Goal: Task Accomplishment & Management: Use online tool/utility

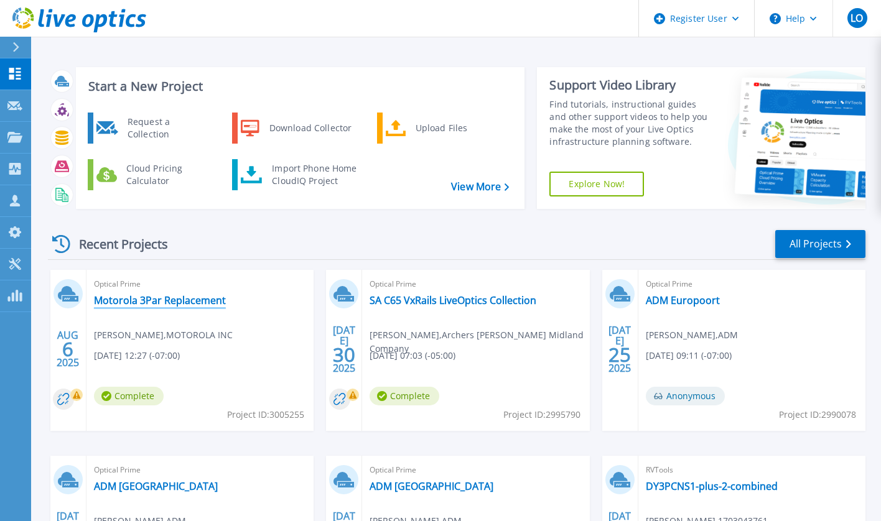
click at [156, 296] on link "Motorola 3Par Replacement" at bounding box center [160, 300] width 132 height 12
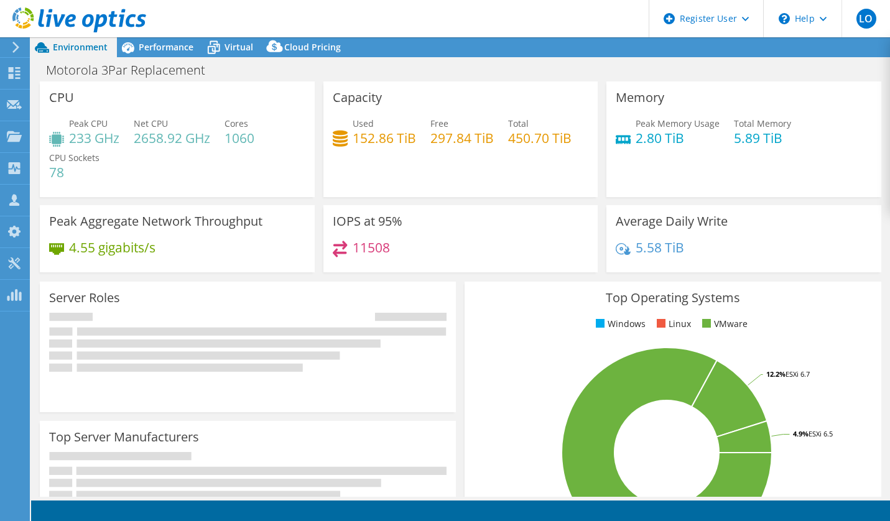
select select "USD"
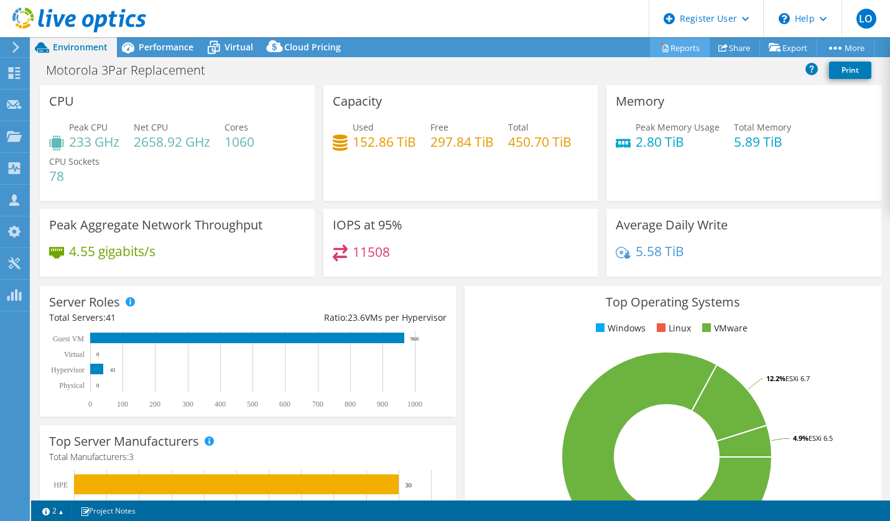
click at [669, 43] on link "Reports" at bounding box center [680, 47] width 60 height 19
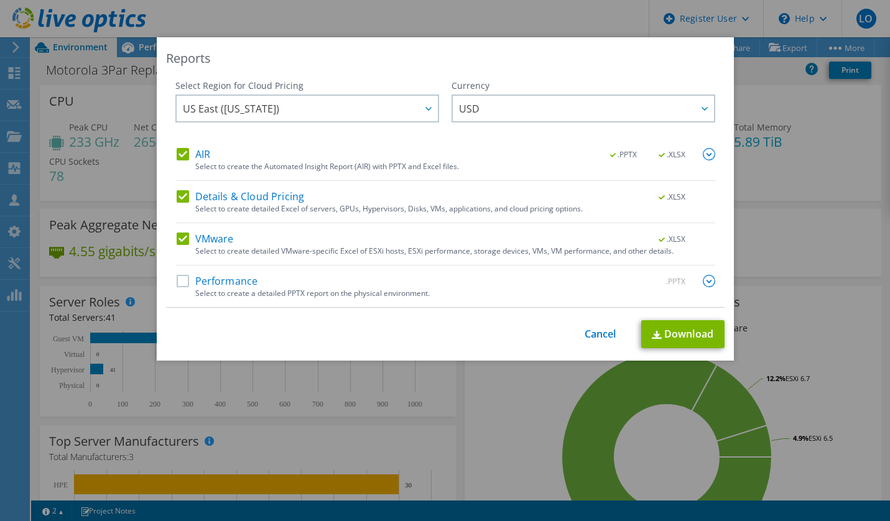
click at [171, 151] on div "Select Region for Cloud Pricing Asia Pacific (Hong Kong) Asia Pacific (Mumbai) …" at bounding box center [445, 194] width 559 height 228
click at [180, 196] on label "Details & Cloud Pricing" at bounding box center [241, 196] width 128 height 12
click at [0, 0] on input "Details & Cloud Pricing" at bounding box center [0, 0] width 0 height 0
click at [179, 155] on label "AIR" at bounding box center [194, 154] width 34 height 12
click at [0, 0] on input "AIR" at bounding box center [0, 0] width 0 height 0
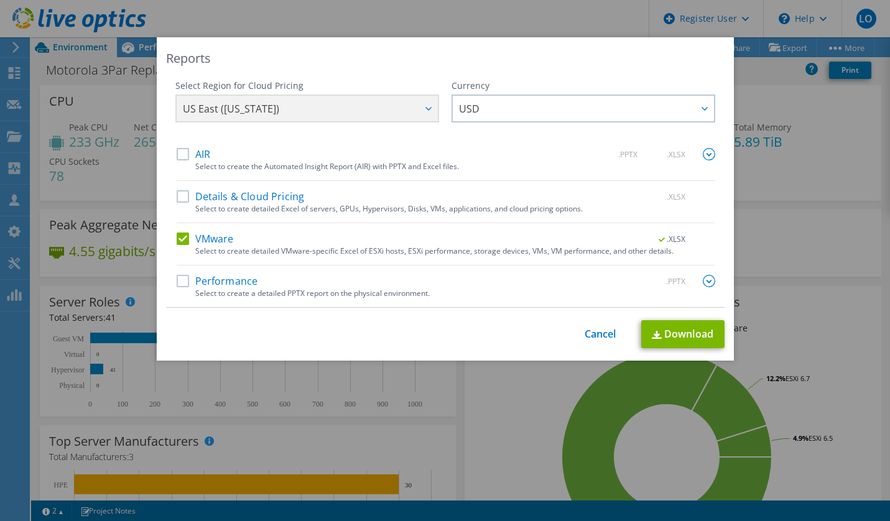
click at [182, 284] on label "Performance" at bounding box center [217, 281] width 81 height 12
click at [0, 0] on input "Performance" at bounding box center [0, 0] width 0 height 0
click at [177, 240] on label "VMware" at bounding box center [205, 239] width 57 height 12
click at [0, 0] on input "VMware" at bounding box center [0, 0] width 0 height 0
click at [703, 279] on img at bounding box center [709, 281] width 12 height 12
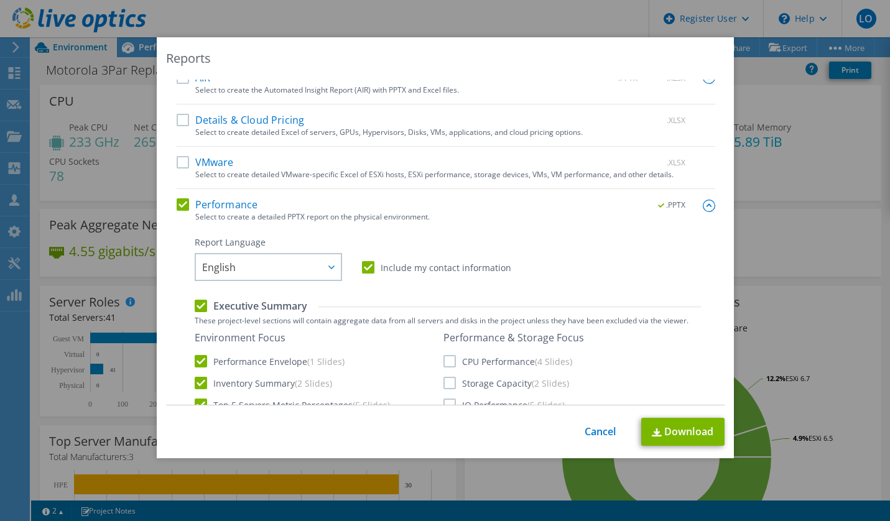
scroll to position [187, 0]
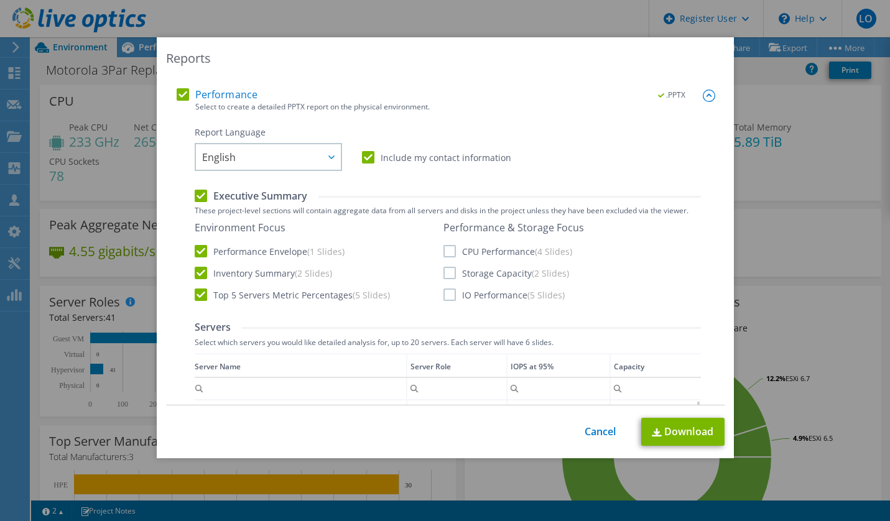
click at [450, 251] on label "CPU Performance (4 Slides)" at bounding box center [508, 251] width 129 height 12
click at [0, 0] on input "CPU Performance (4 Slides)" at bounding box center [0, 0] width 0 height 0
click at [445, 302] on div "Environment Focus Performance Envelope (1 Slides) Inventory Summary (2 Slides) …" at bounding box center [448, 261] width 506 height 81
click at [445, 295] on label "IO Performance (5 Slides)" at bounding box center [504, 295] width 121 height 12
click at [0, 0] on input "IO Performance (5 Slides)" at bounding box center [0, 0] width 0 height 0
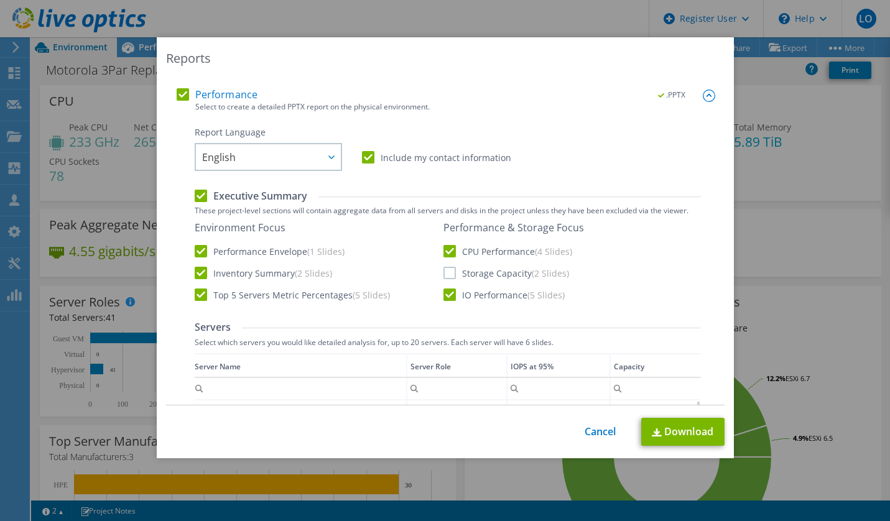
click at [445, 273] on label "Storage Capacity (2 Slides)" at bounding box center [507, 273] width 126 height 12
click at [0, 0] on input "Storage Capacity (2 Slides)" at bounding box center [0, 0] width 0 height 0
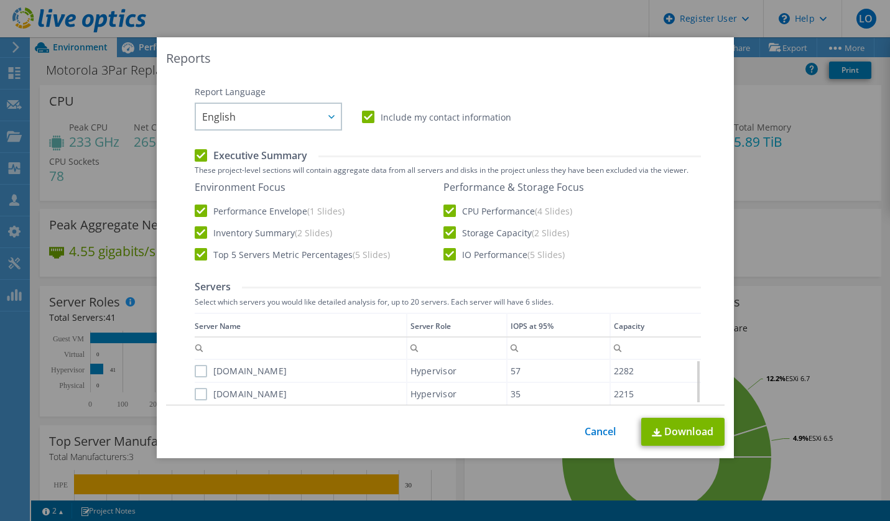
scroll to position [249, 0]
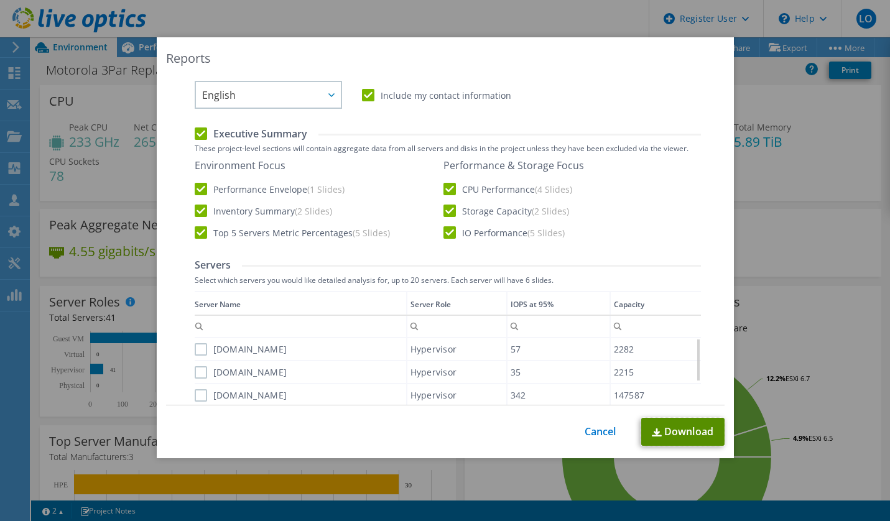
click at [677, 433] on link "Download" at bounding box center [682, 432] width 83 height 28
